Goal: Check status

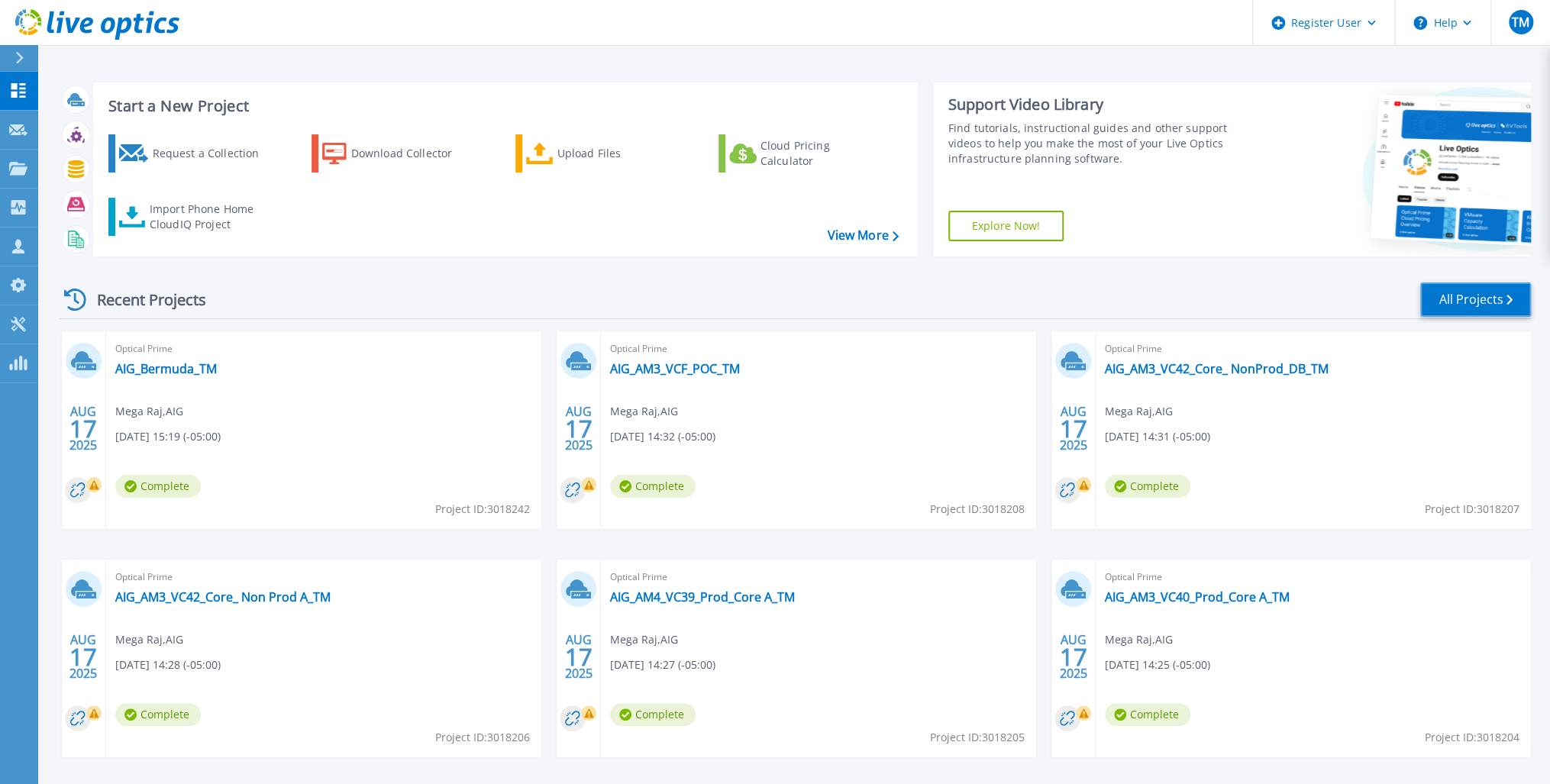
click at [1503, 295] on link "All Projects" at bounding box center [1475, 299] width 111 height 34
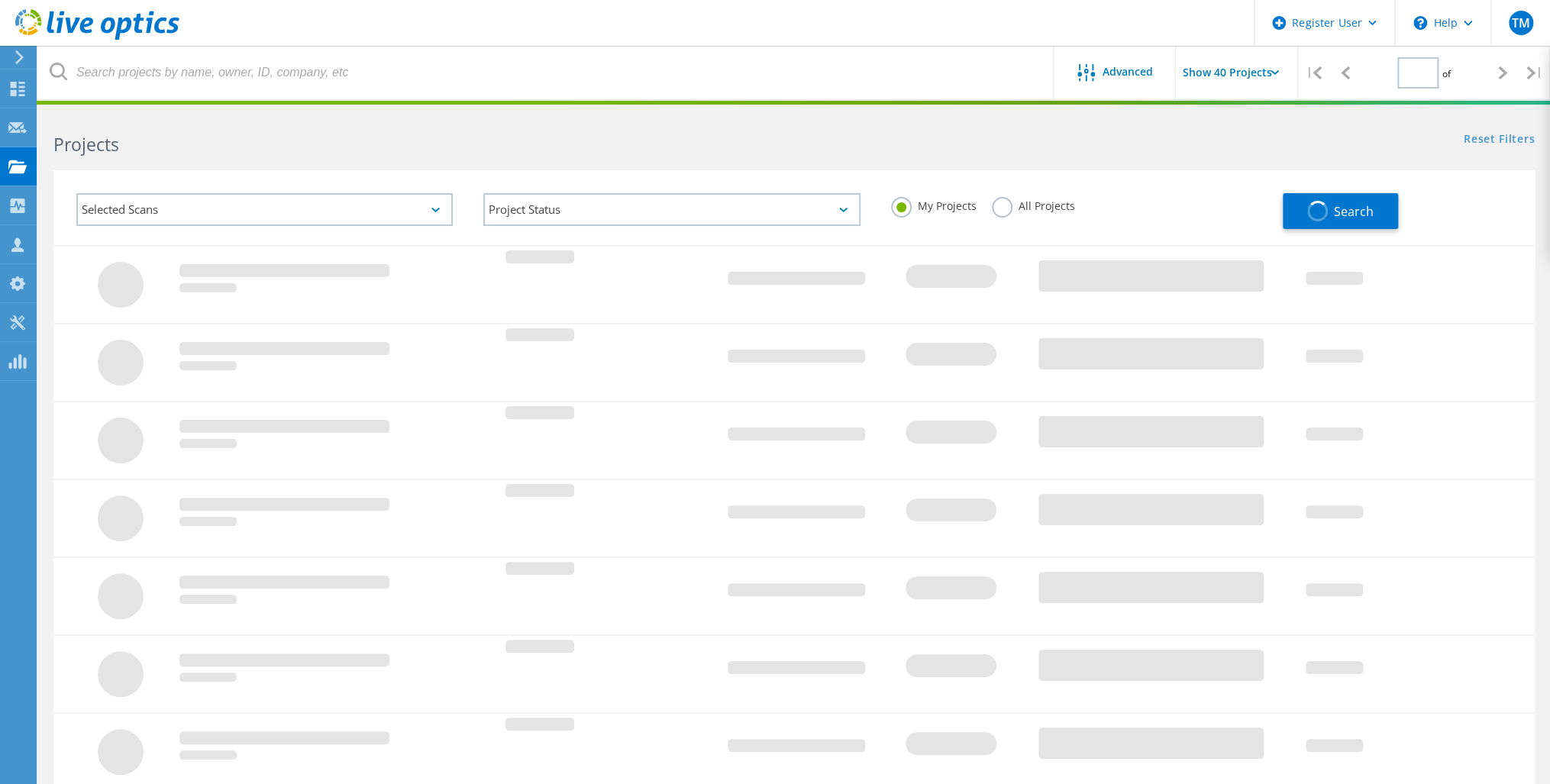
type input "1"
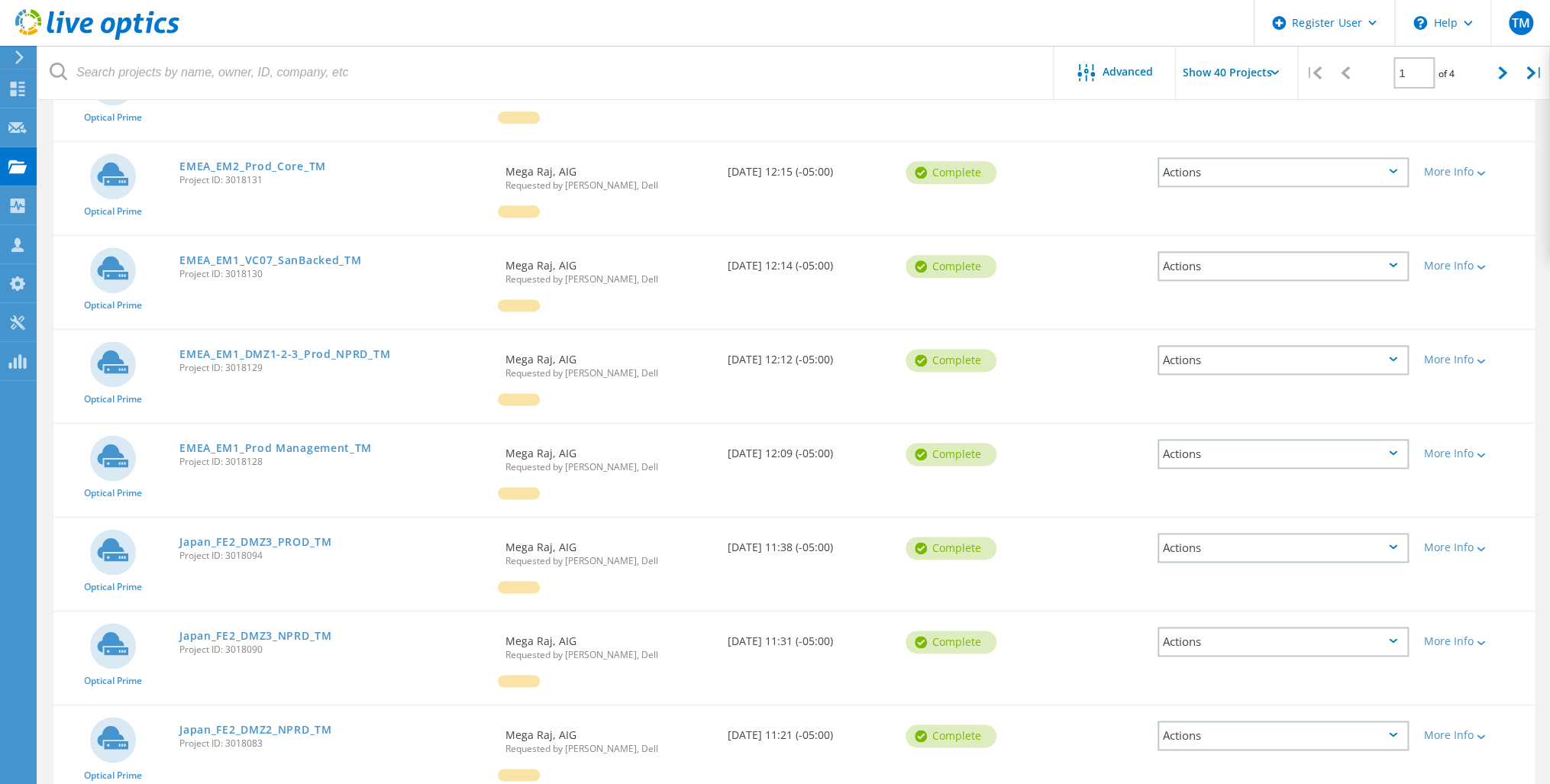
scroll to position [1343, 0]
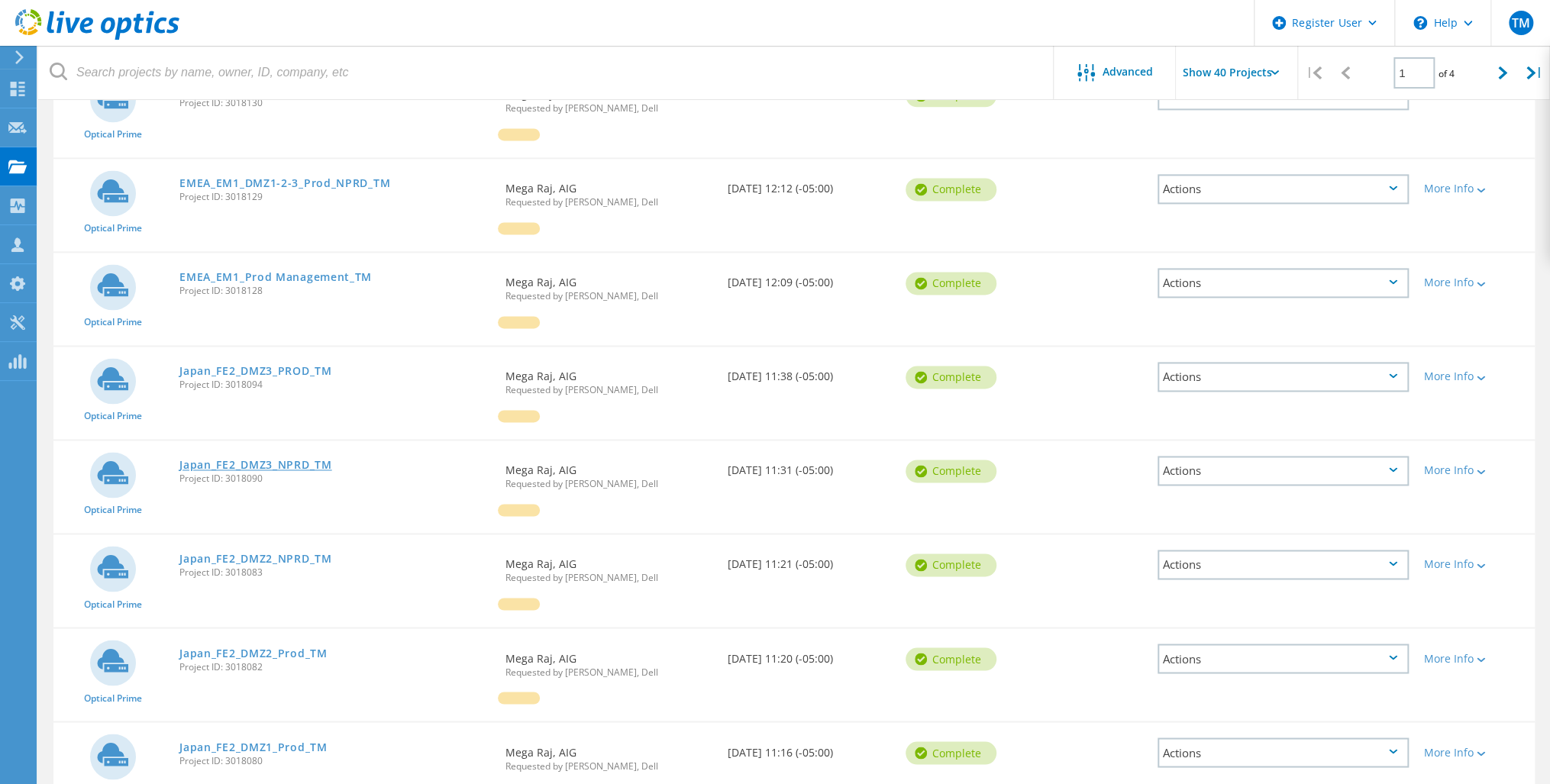
click at [264, 459] on link "Japan_FE2_DMZ3_NPRD_TM" at bounding box center [255, 464] width 152 height 11
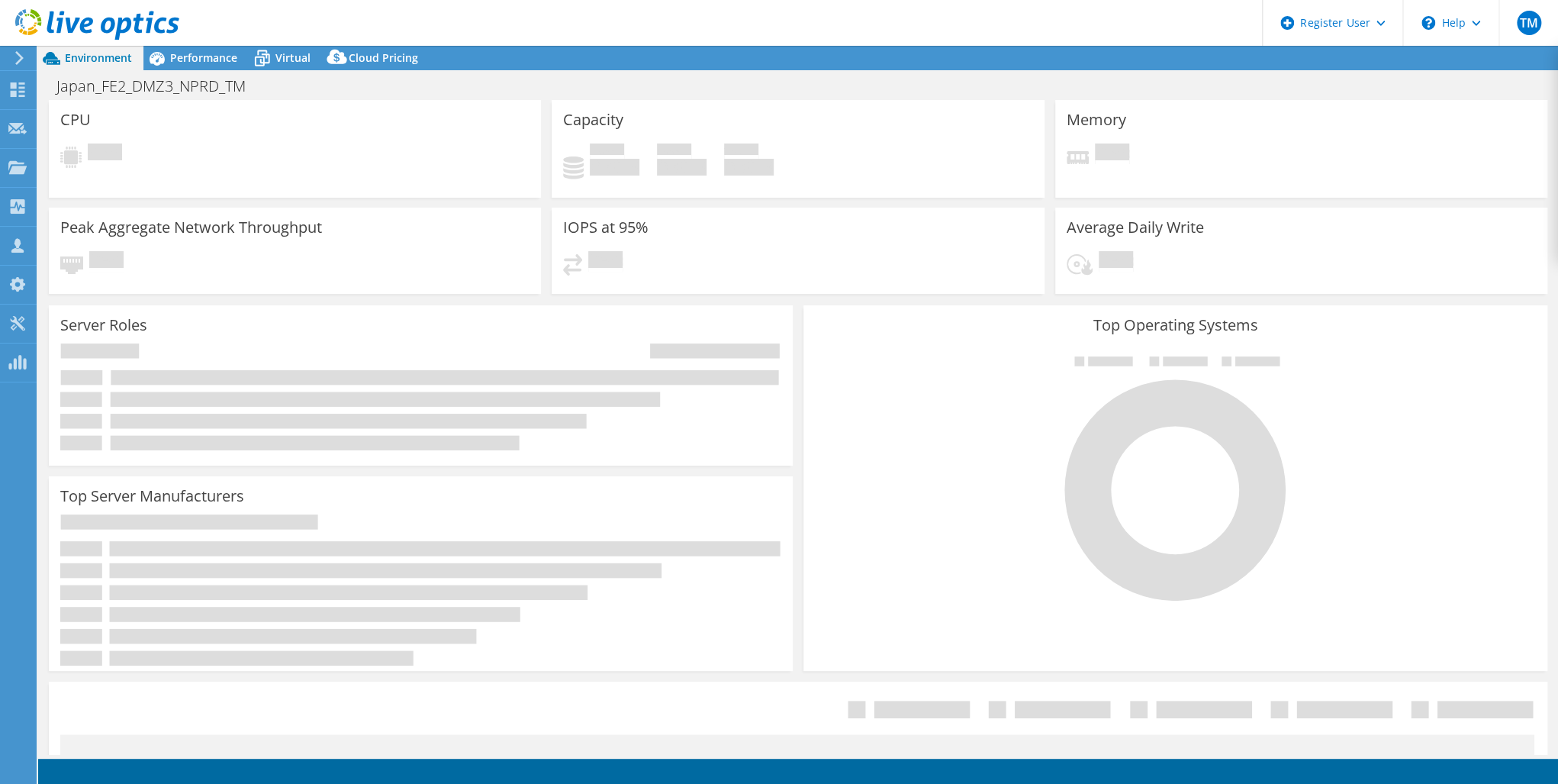
select select "USD"
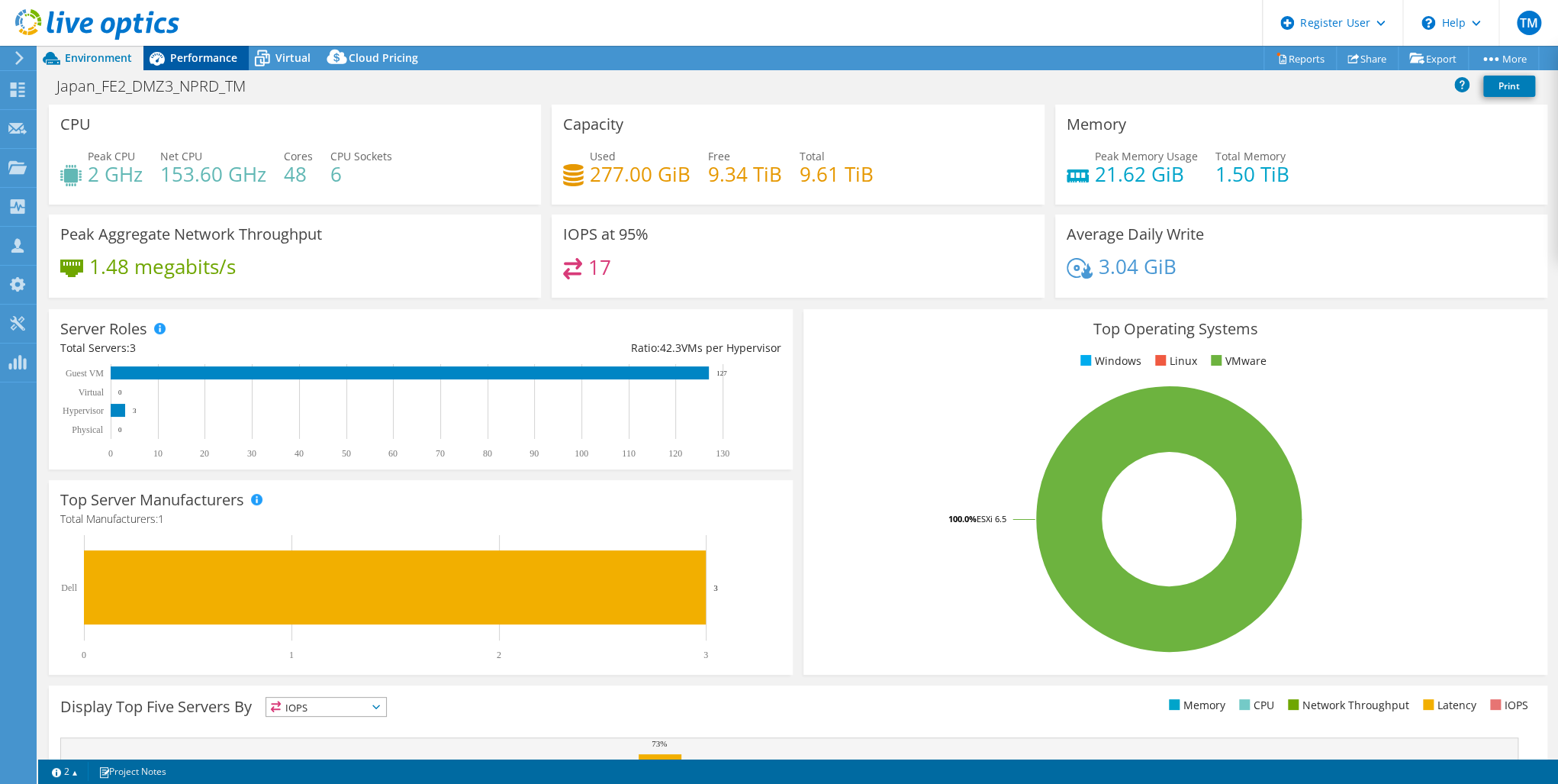
click at [188, 67] on div "Performance" at bounding box center [196, 58] width 105 height 24
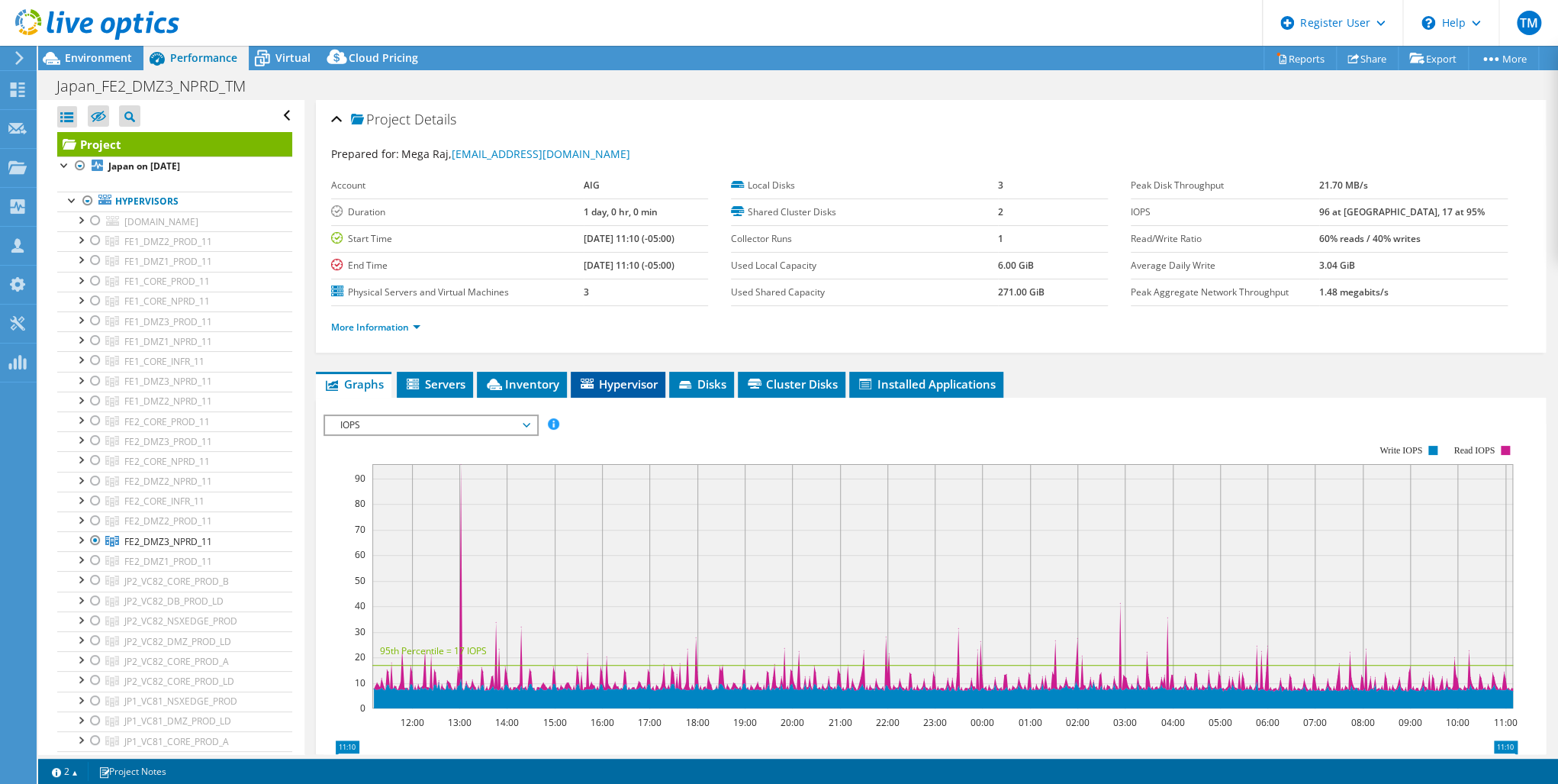
click at [627, 379] on span "Hypervisor" at bounding box center [618, 384] width 79 height 16
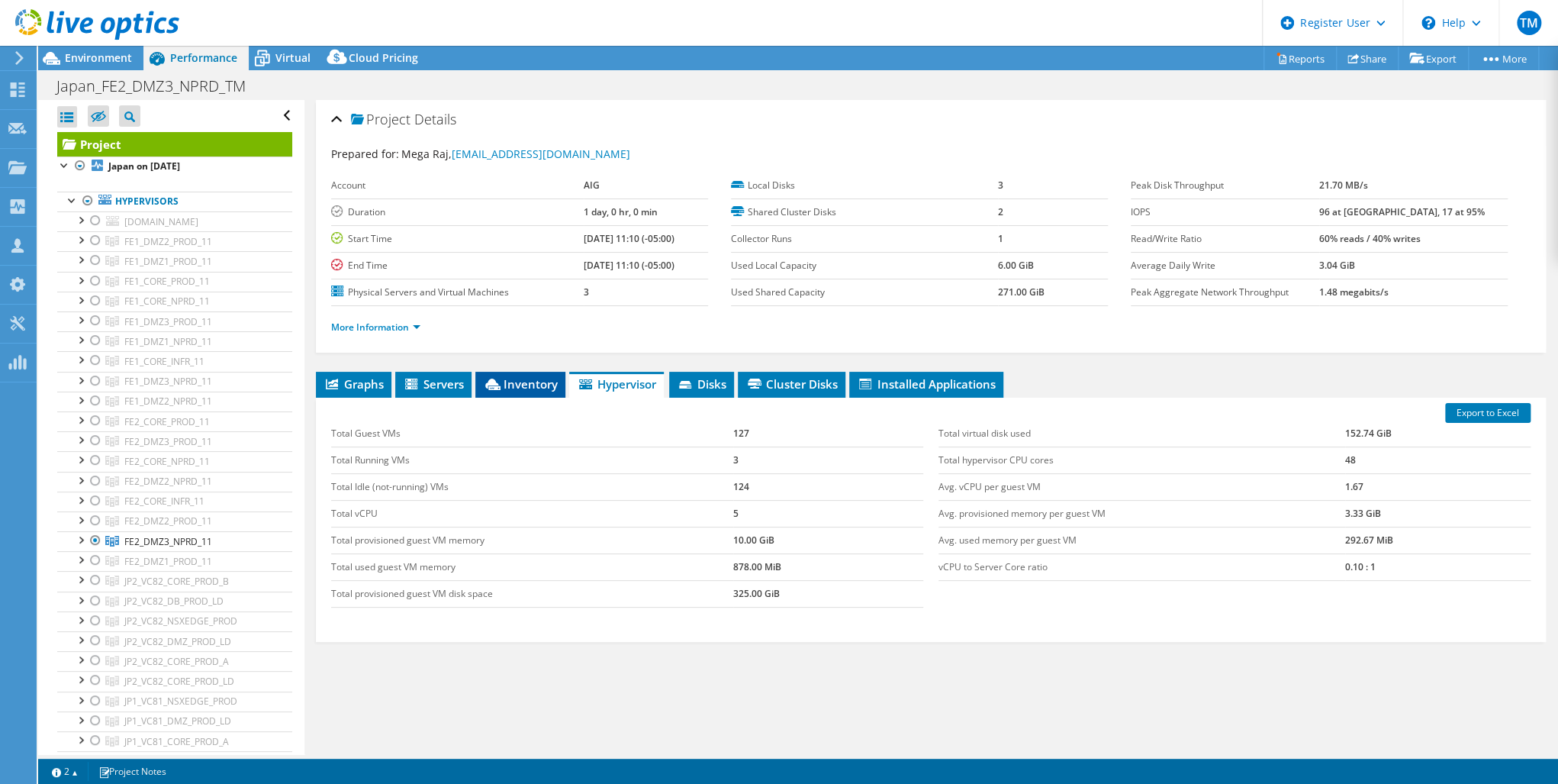
click at [517, 376] on span "Inventory" at bounding box center [521, 384] width 75 height 16
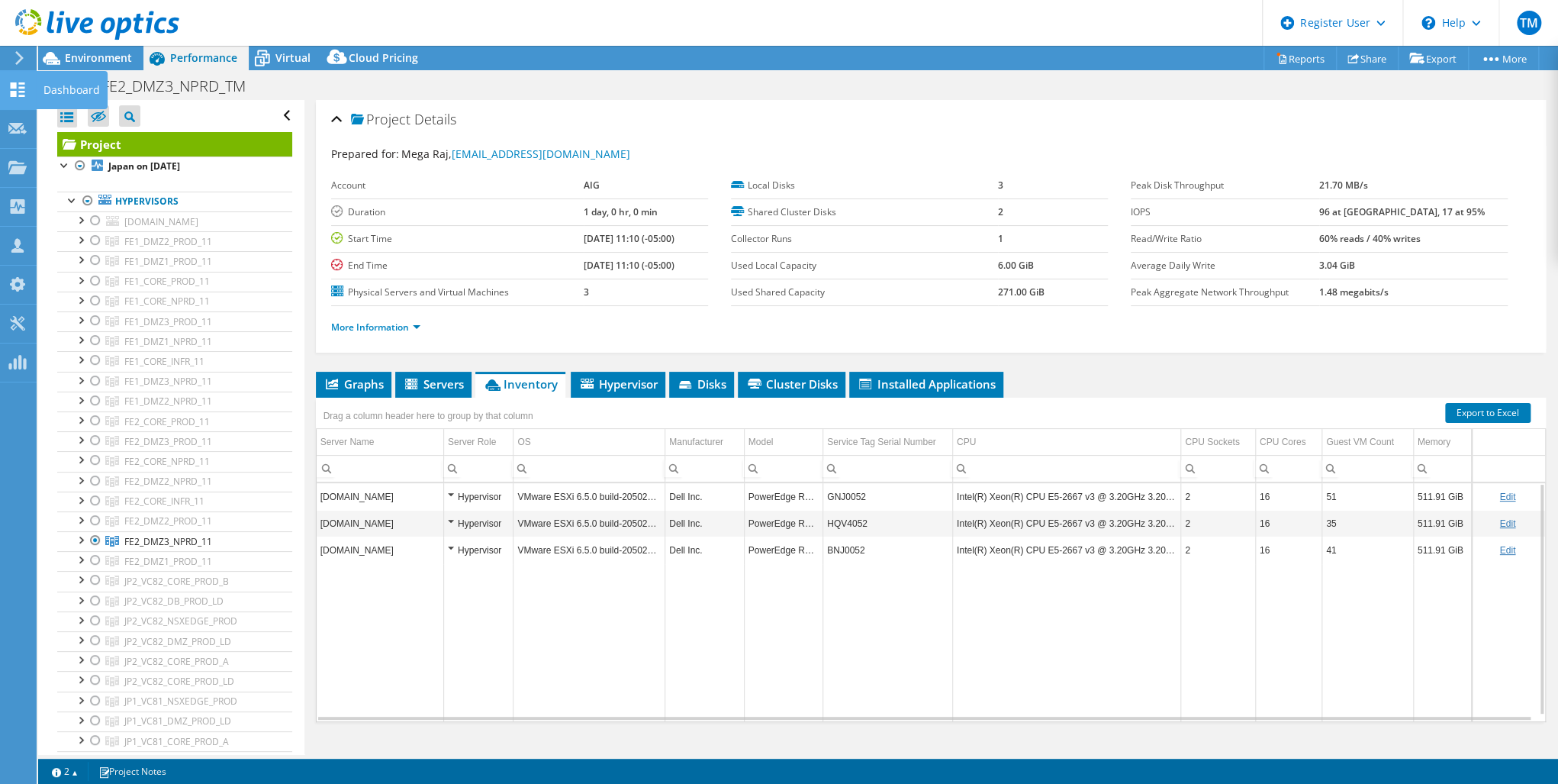
click at [19, 85] on icon at bounding box center [18, 90] width 19 height 15
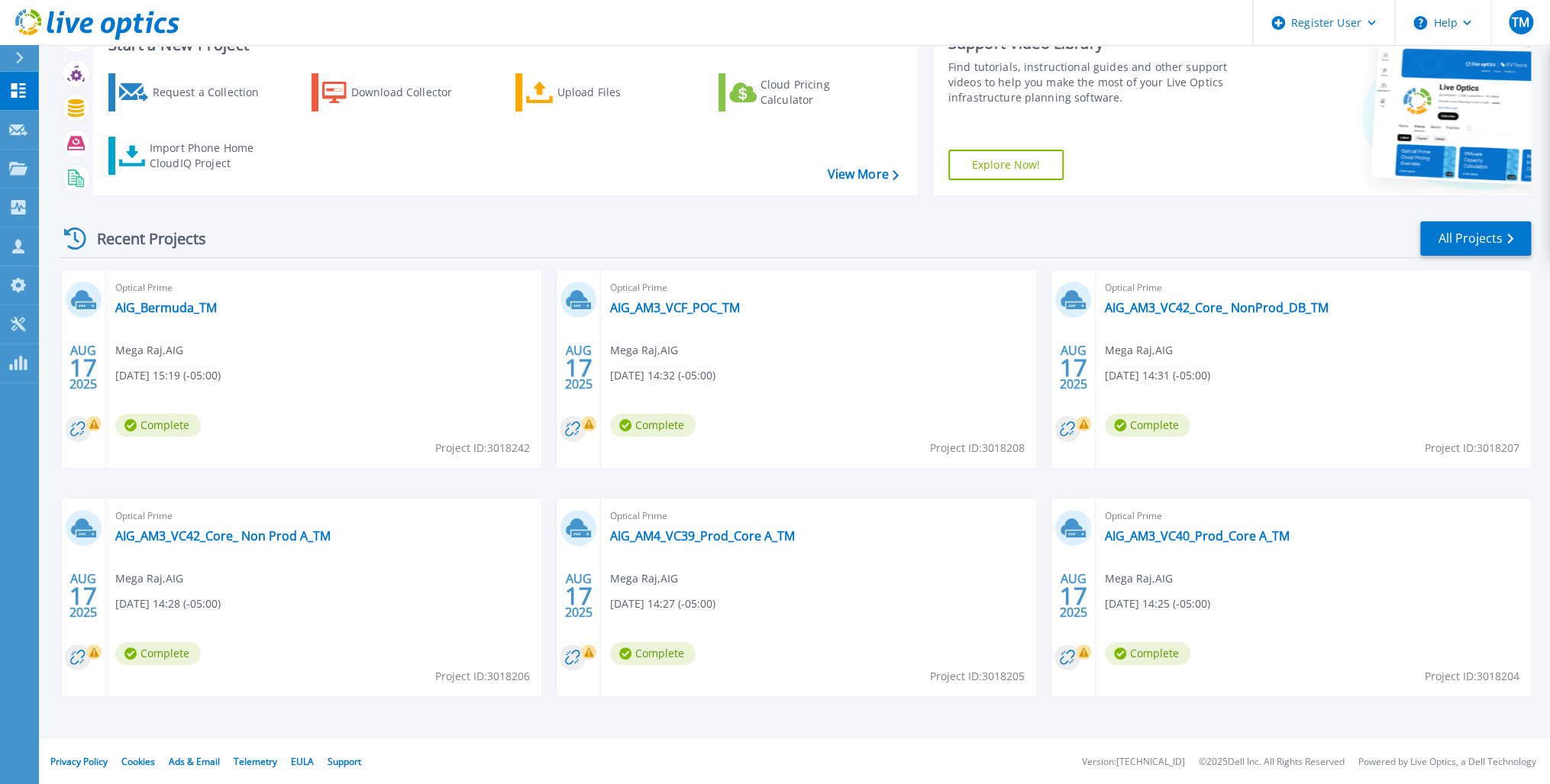
scroll to position [61, 0]
